Goal: Transaction & Acquisition: Purchase product/service

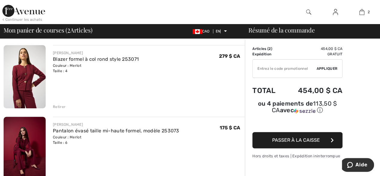
scroll to position [30, 0]
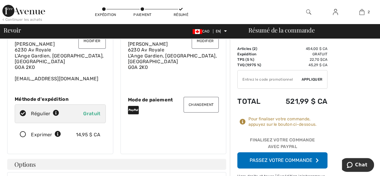
scroll to position [30, 0]
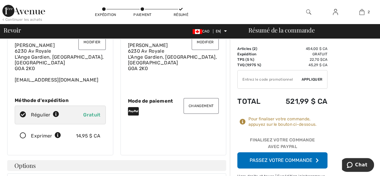
click at [286, 159] on font "Passez votre commande" at bounding box center [281, 160] width 63 height 6
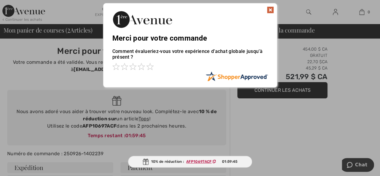
click at [272, 7] on img at bounding box center [270, 9] width 7 height 7
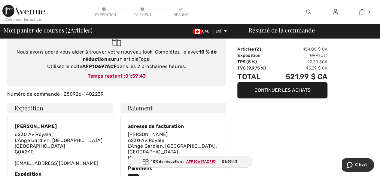
scroll to position [60, 0]
